Goal: Find specific page/section: Find specific page/section

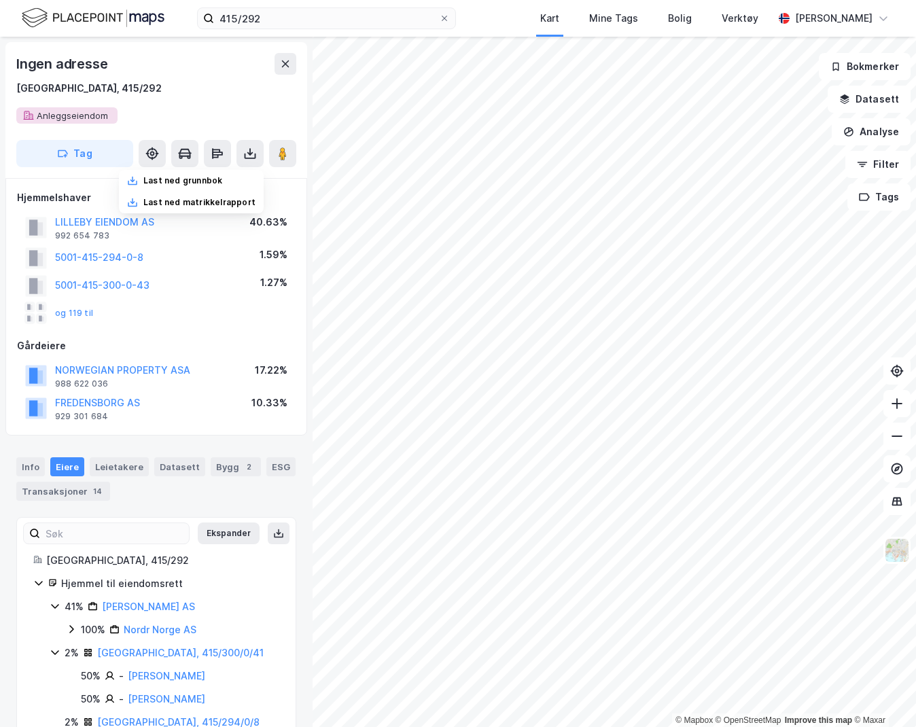
click at [143, 20] on img at bounding box center [93, 18] width 143 height 24
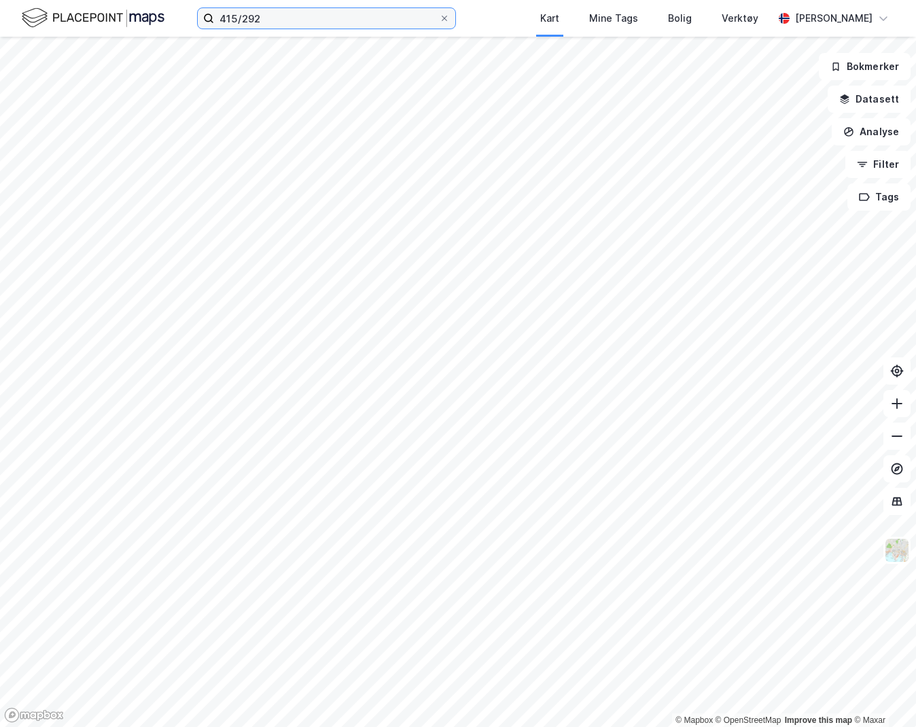
click at [262, 22] on input "415/292" at bounding box center [326, 18] width 225 height 20
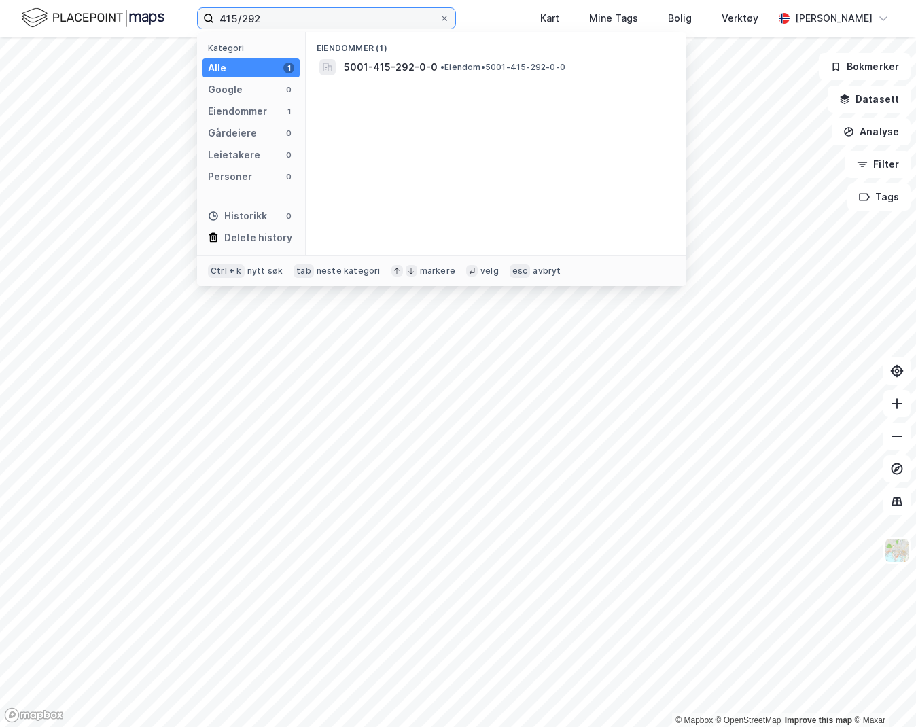
click at [262, 22] on input "415/292" at bounding box center [326, 18] width 225 height 20
type input "handelseiendom gjøvik"
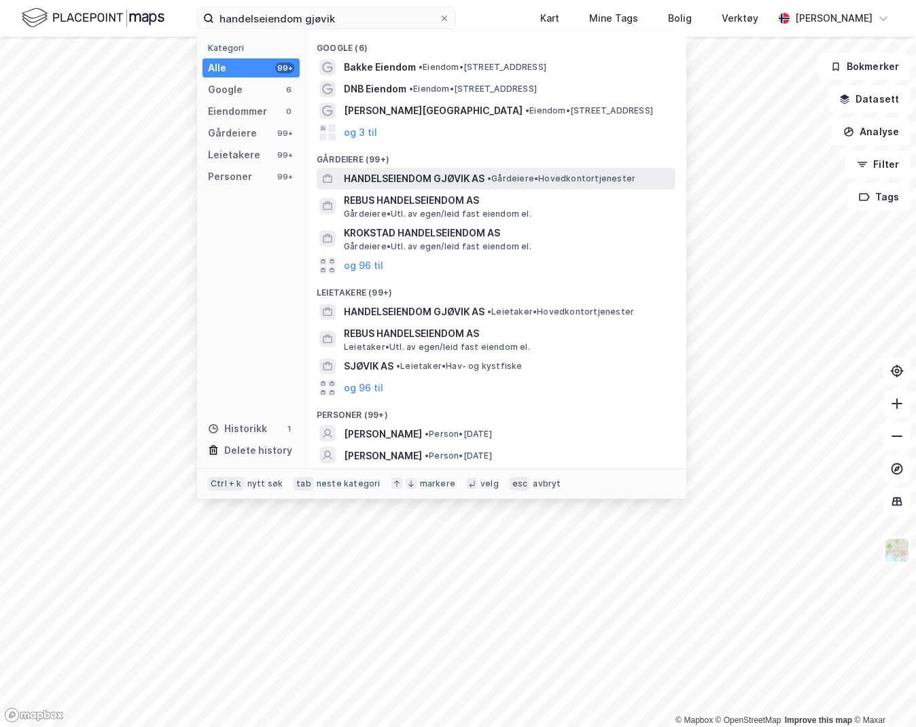
click at [418, 175] on span "HANDELSEIENDOM GJØVIK AS" at bounding box center [414, 179] width 141 height 16
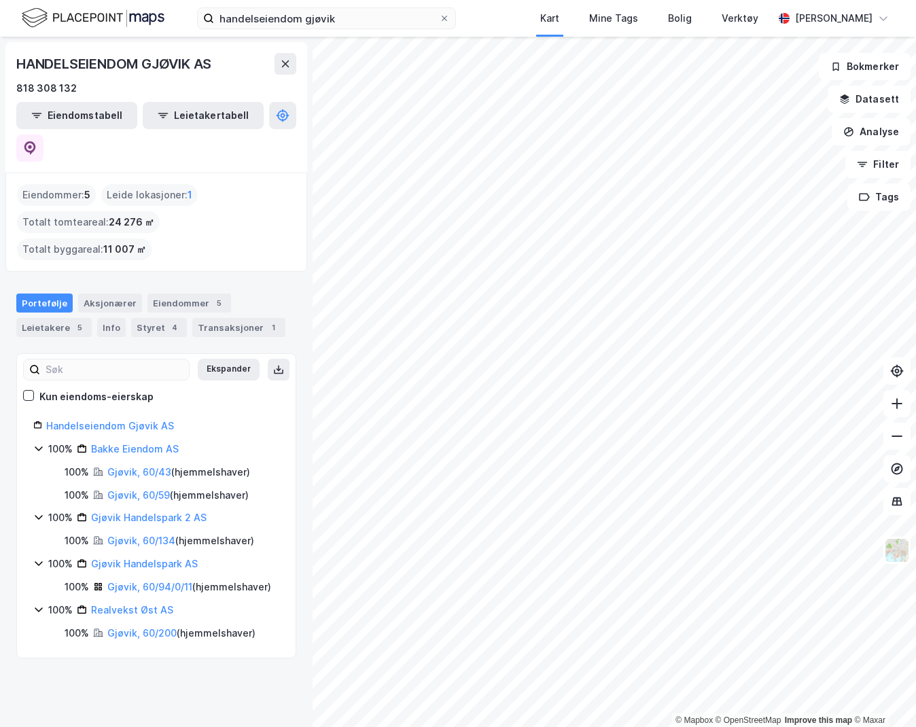
click at [190, 510] on div "Gjøvik Handelspark 2 AS" at bounding box center [148, 518] width 115 height 16
